Goal: Task Accomplishment & Management: Complete application form

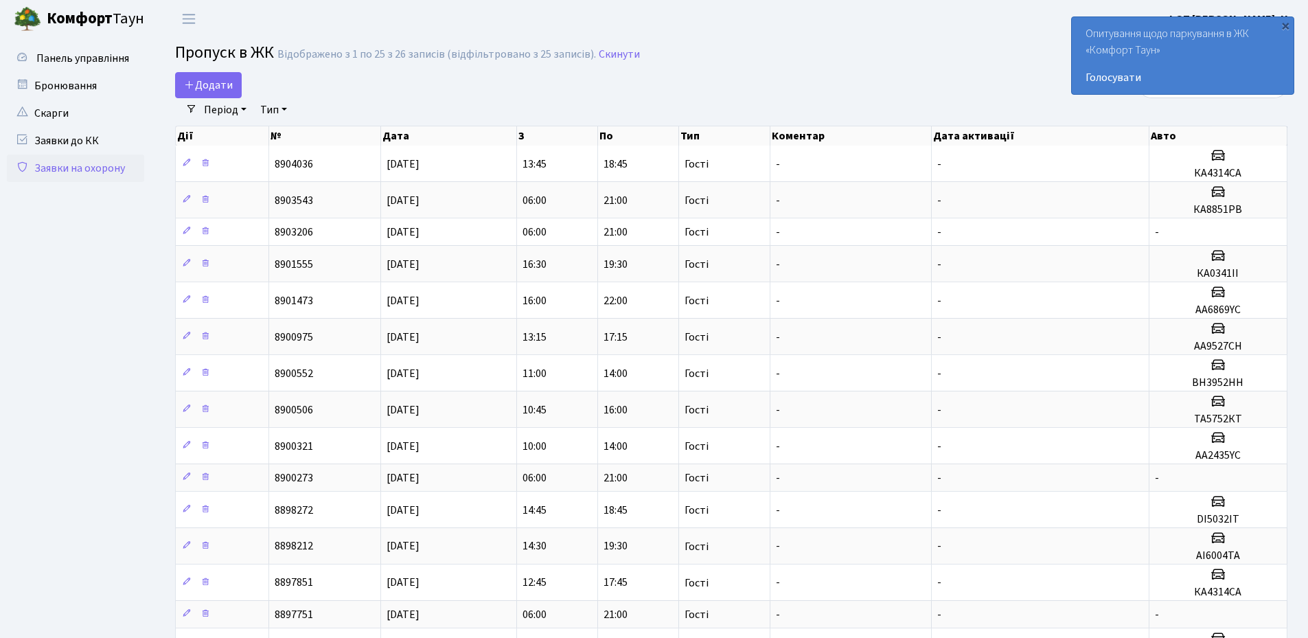
select select "25"
click at [1282, 27] on div "×" at bounding box center [1285, 26] width 14 height 14
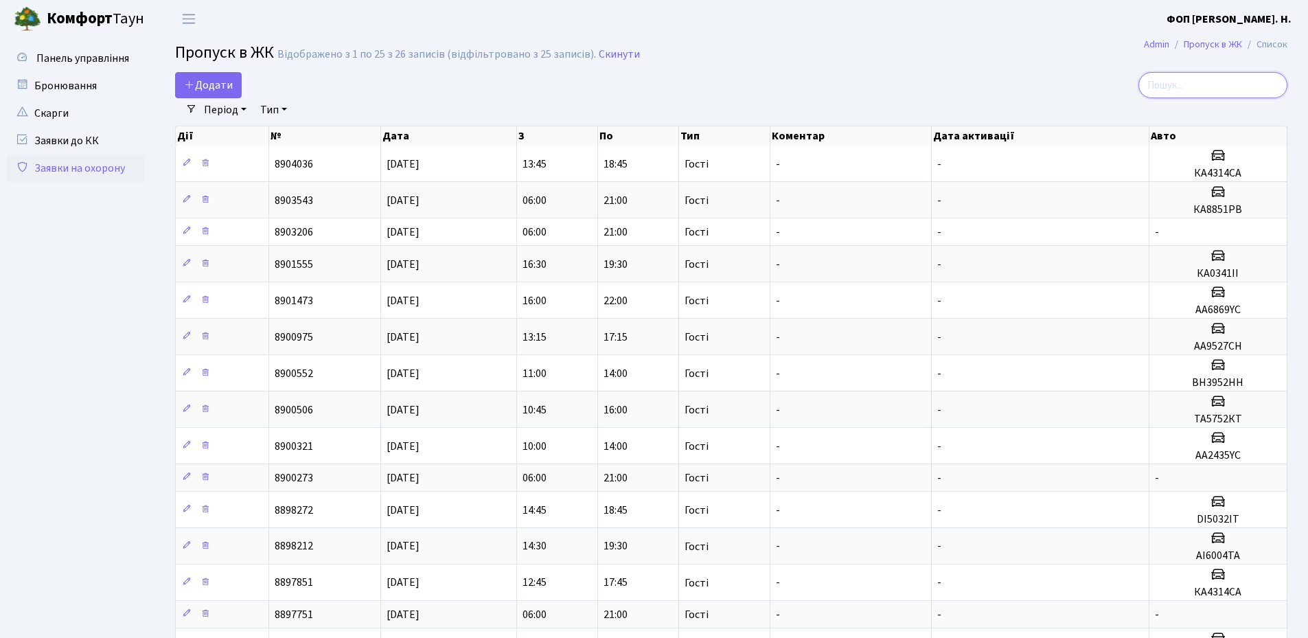
click at [1229, 84] on input "search" at bounding box center [1212, 85] width 149 height 26
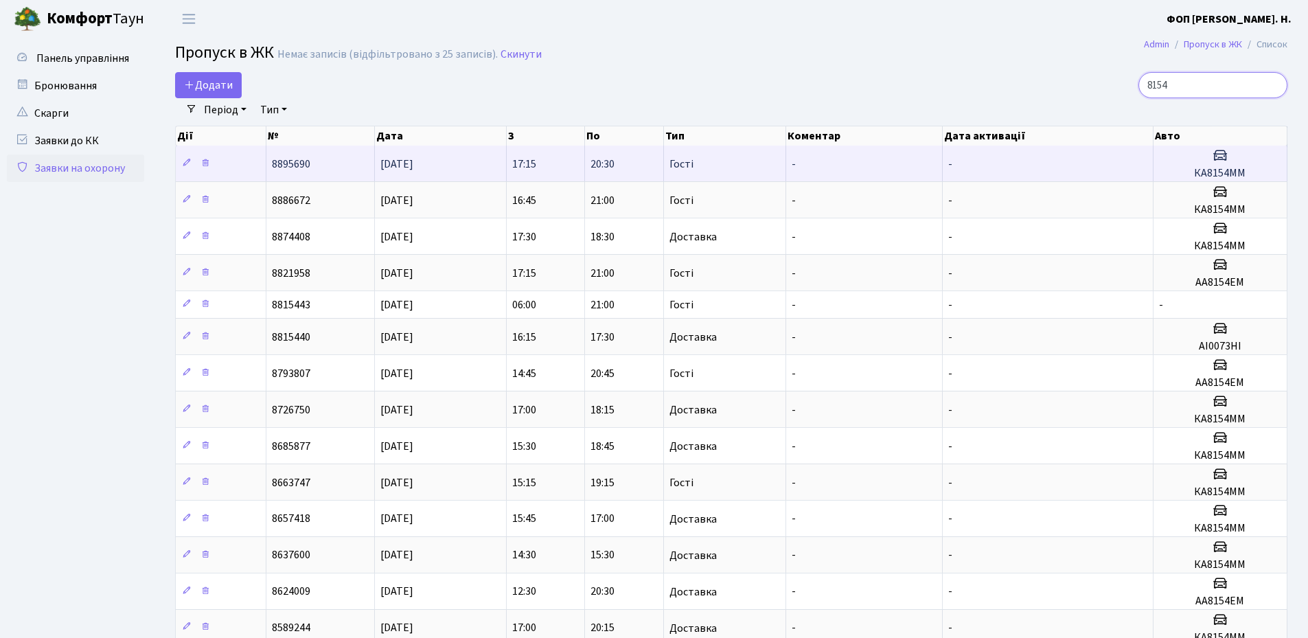
type input "8154"
drag, startPoint x: 1258, startPoint y: 172, endPoint x: 1182, endPoint y: 177, distance: 75.7
click at [1182, 177] on h5 "КА8154ММ" at bounding box center [1220, 173] width 122 height 13
copy h5 "КА8154ММ"
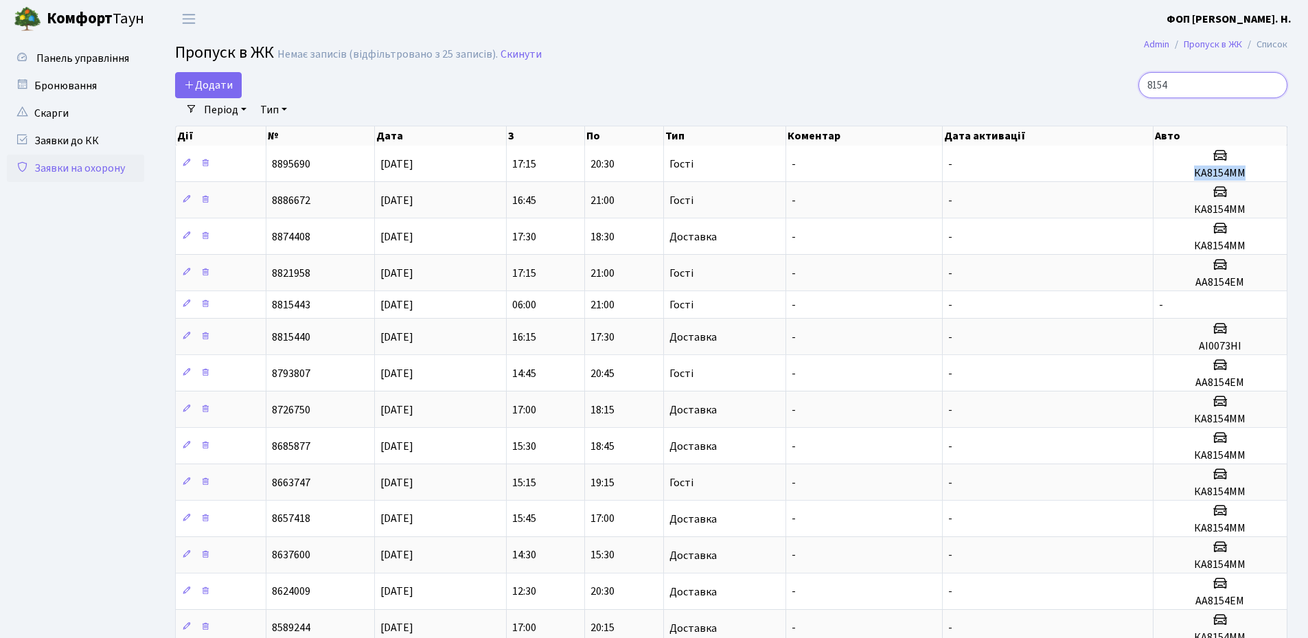
drag, startPoint x: 1275, startPoint y: 86, endPoint x: 1139, endPoint y: 88, distance: 135.9
click at [1275, 87] on input "8154" at bounding box center [1212, 85] width 149 height 26
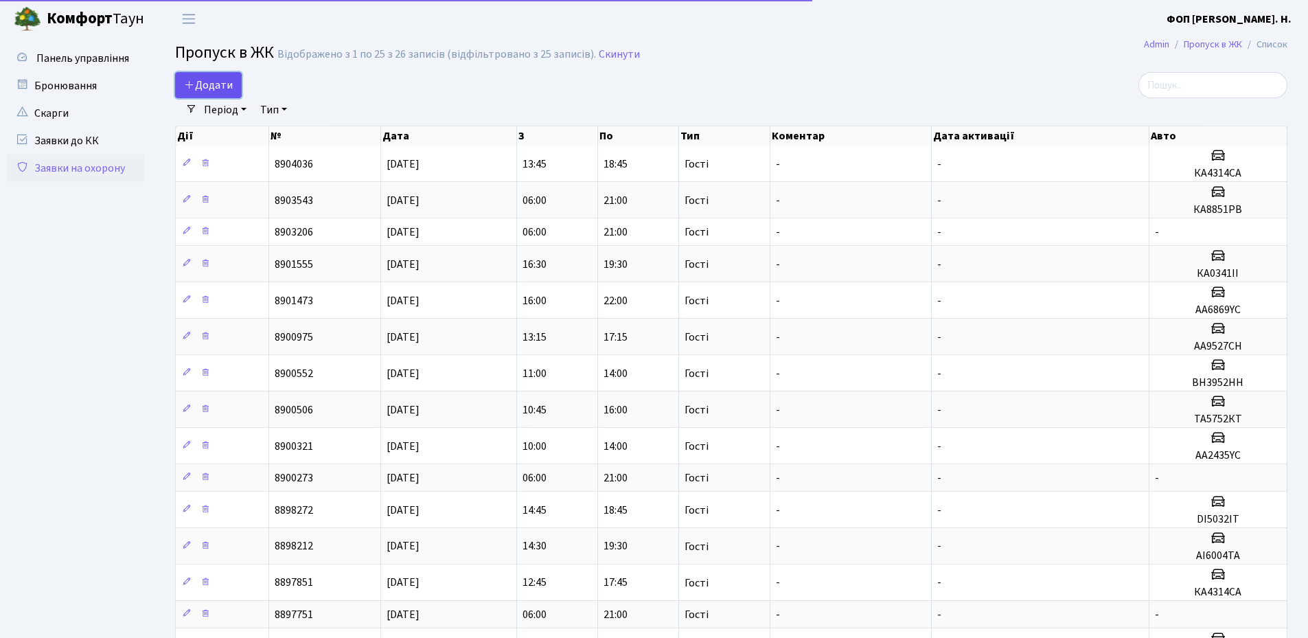
click at [211, 89] on span "Додати" at bounding box center [208, 85] width 49 height 15
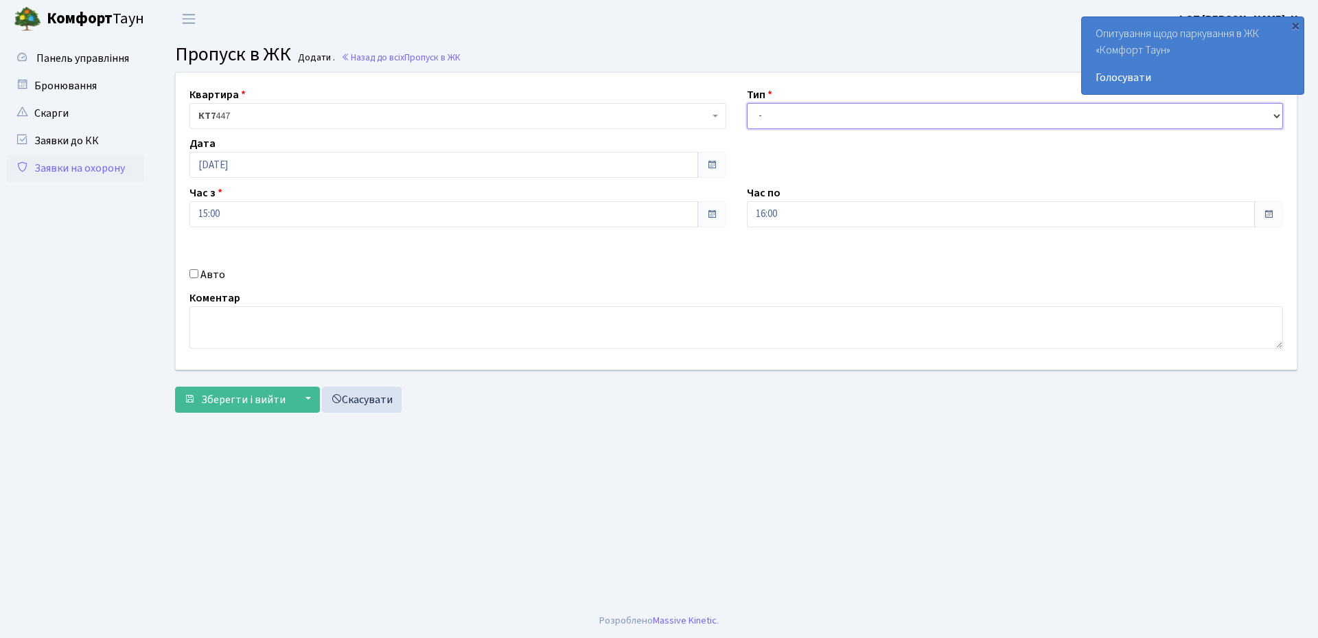
drag, startPoint x: 976, startPoint y: 118, endPoint x: 950, endPoint y: 127, distance: 27.6
click at [976, 119] on select "- Доставка Таксі Гості Сервіс" at bounding box center [1015, 116] width 537 height 26
select select "3"
click at [747, 103] on select "- Доставка Таксі Гості Сервіс" at bounding box center [1015, 116] width 537 height 26
click at [802, 216] on input "16:00" at bounding box center [1001, 214] width 509 height 26
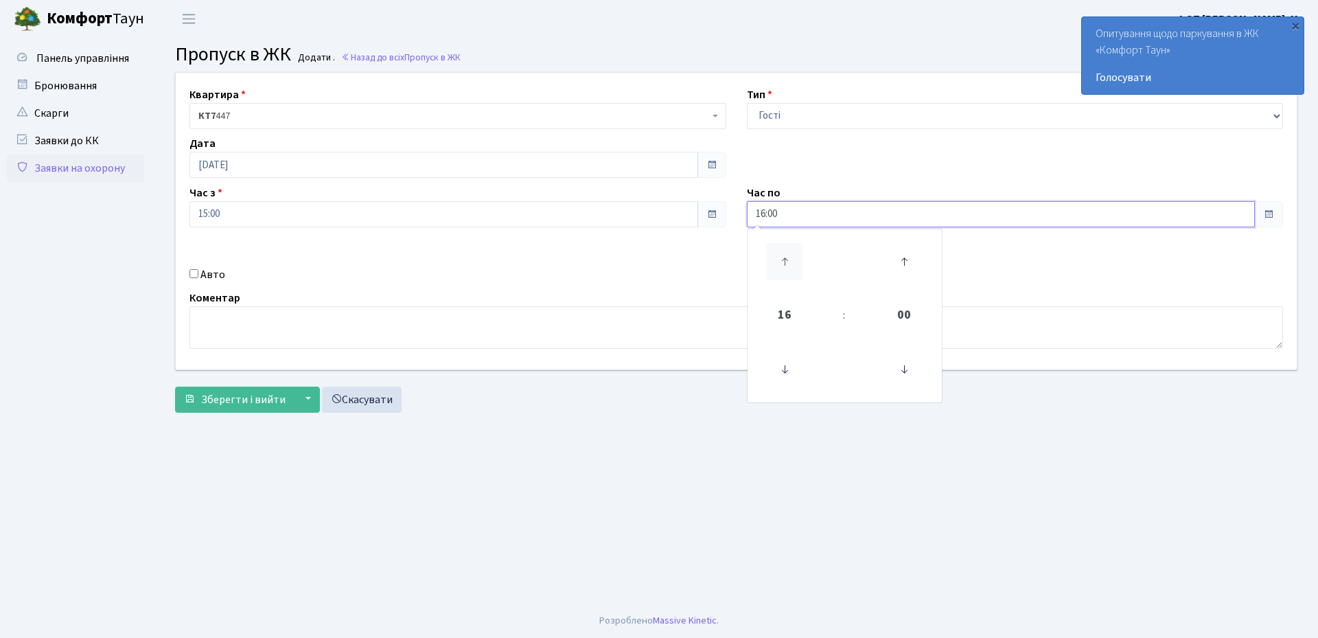
click at [787, 262] on icon at bounding box center [784, 261] width 37 height 37
type input "19:00"
click at [204, 274] on label "Авто" at bounding box center [212, 274] width 25 height 16
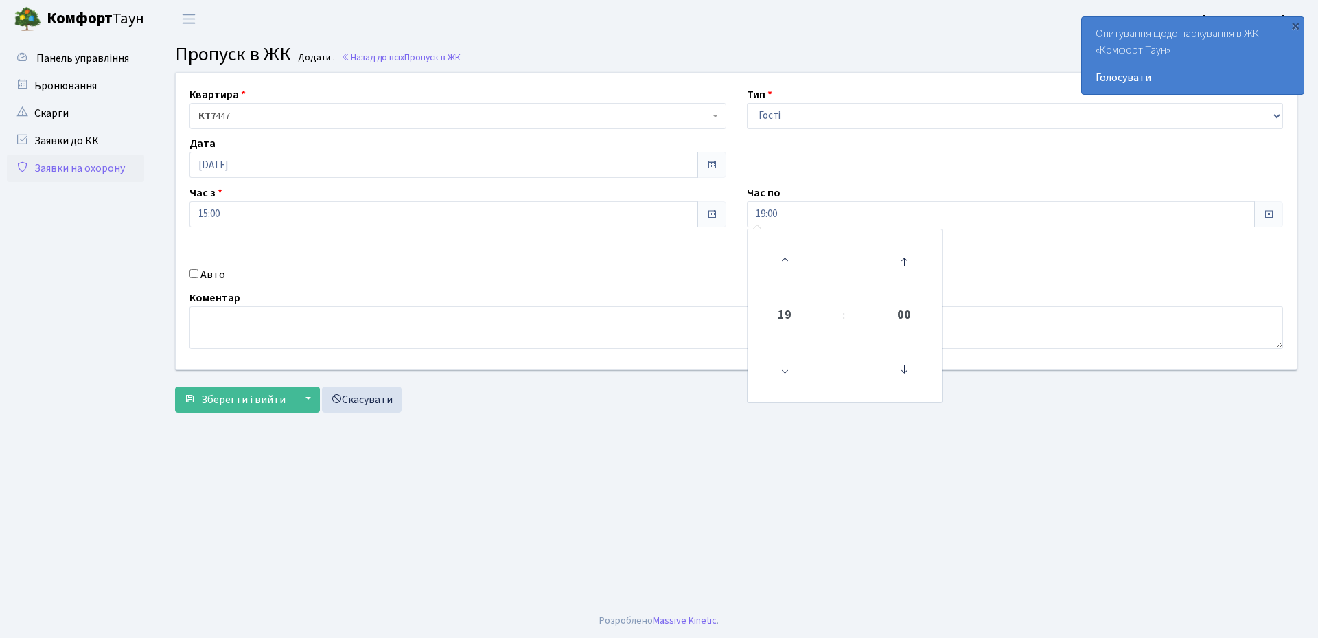
click at [198, 274] on input "Авто" at bounding box center [193, 273] width 9 height 9
checkbox input "true"
paste input "КА8154ММ"
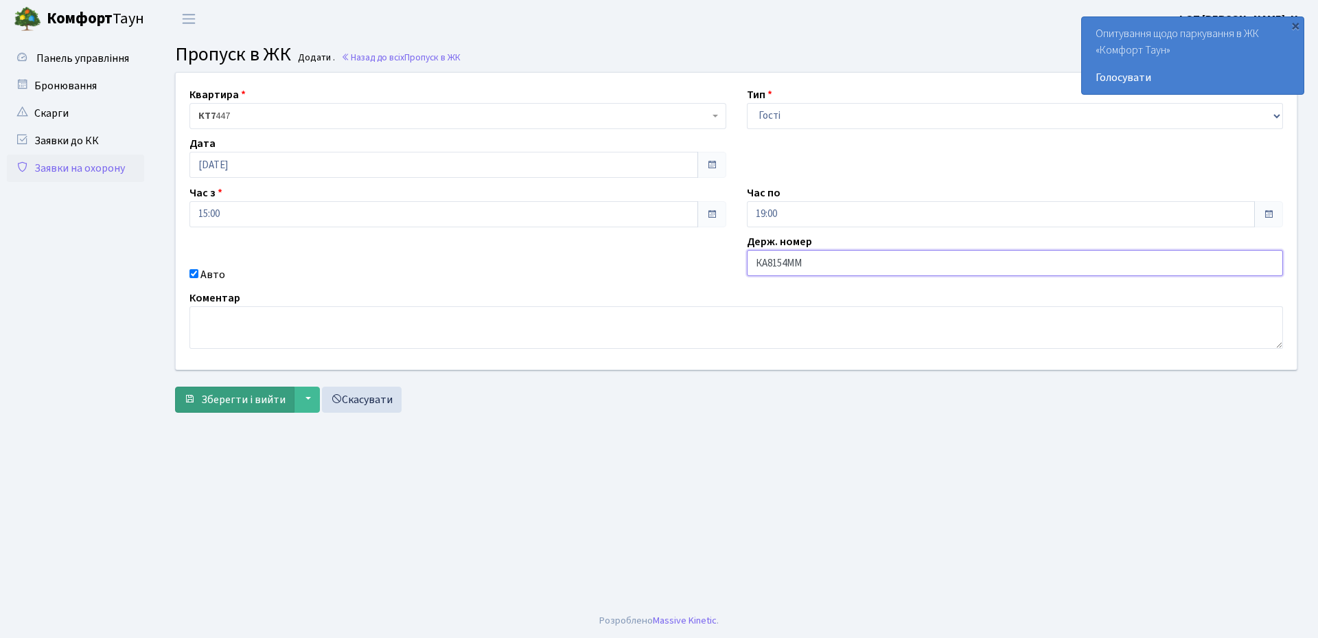
type input "КА8154ММ"
click at [216, 399] on span "Зберегти і вийти" at bounding box center [243, 399] width 84 height 15
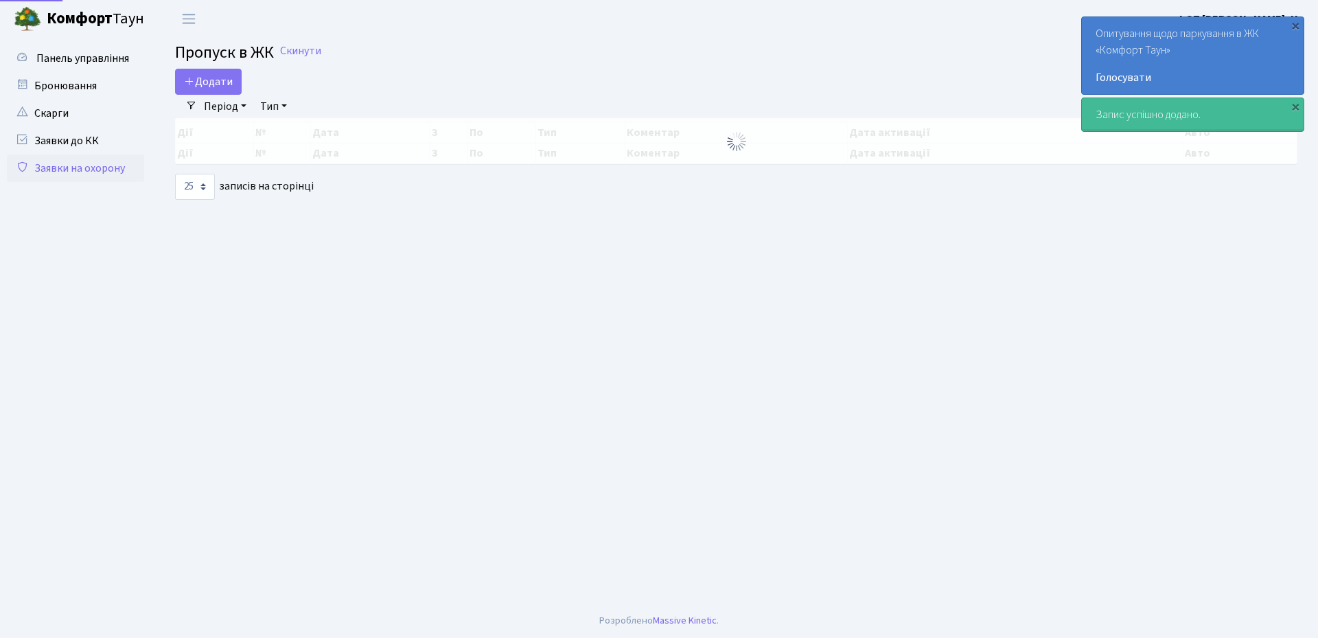
select select "25"
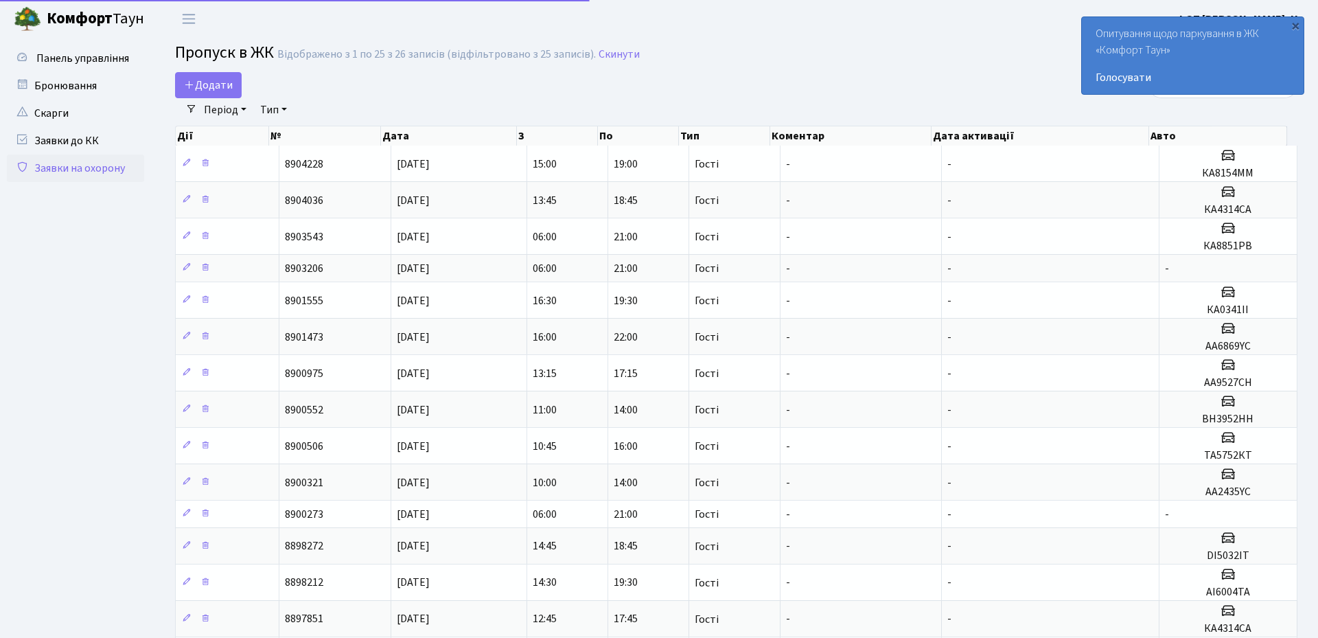
select select "25"
